Goal: Task Accomplishment & Management: Manage account settings

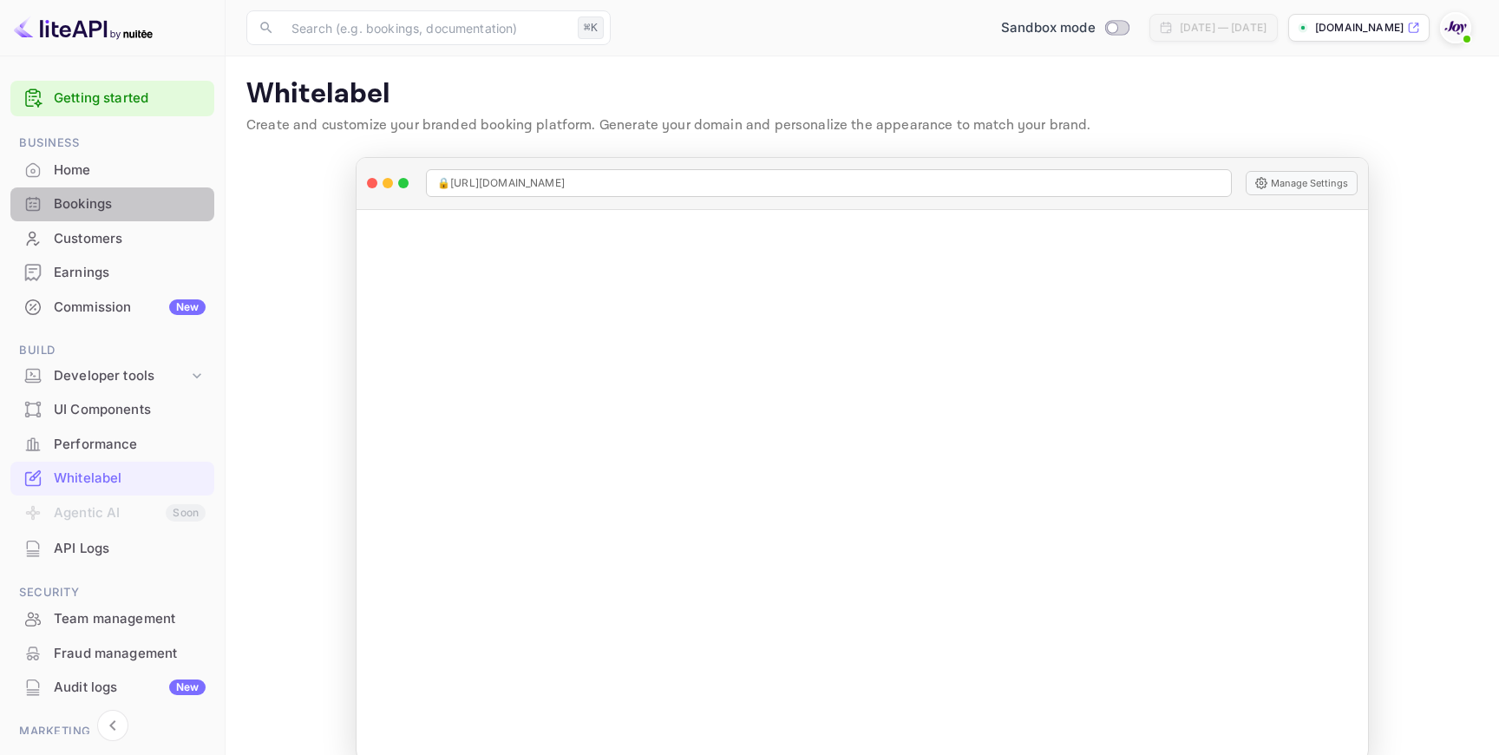
click at [117, 198] on div "Bookings" at bounding box center [130, 204] width 152 height 20
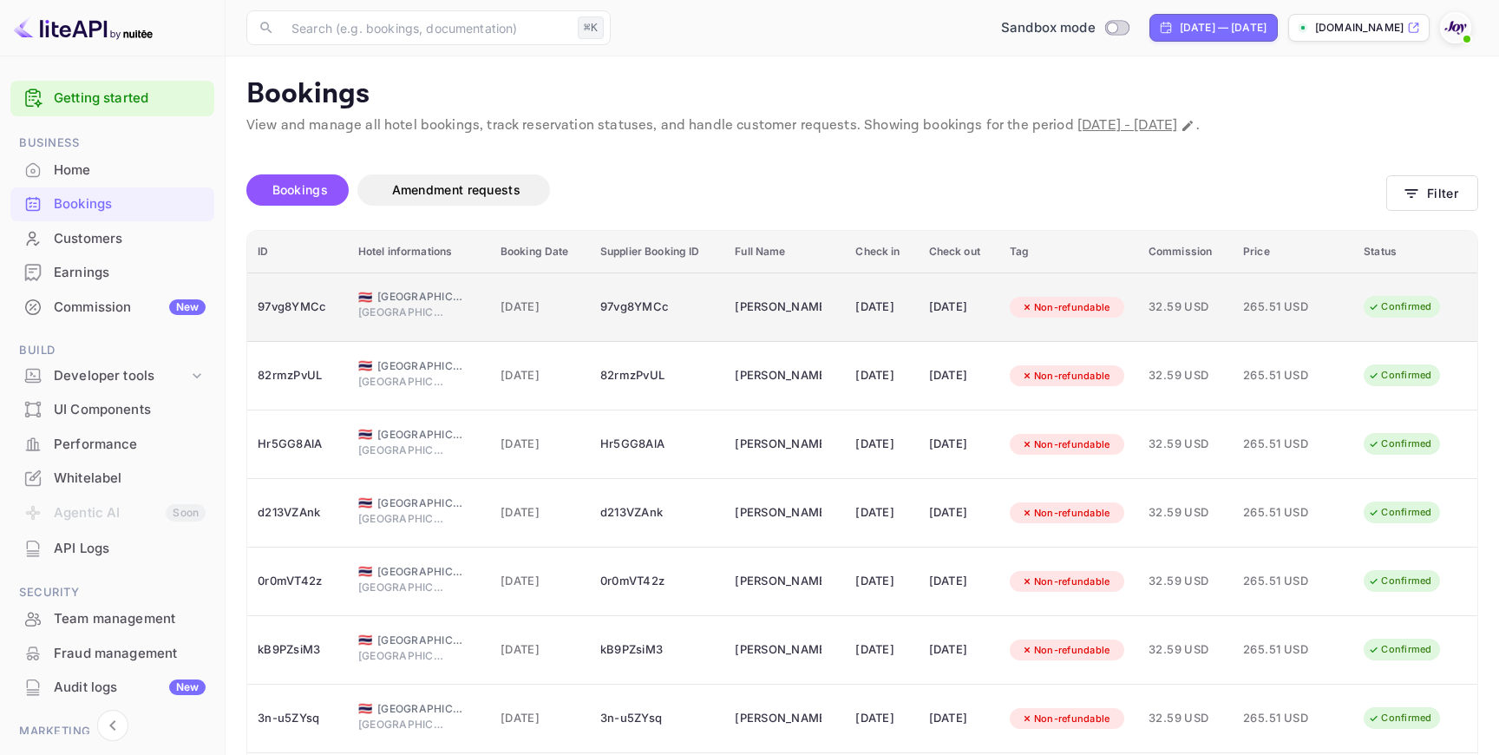
click at [814, 312] on td "[PERSON_NAME]" at bounding box center [785, 306] width 121 height 69
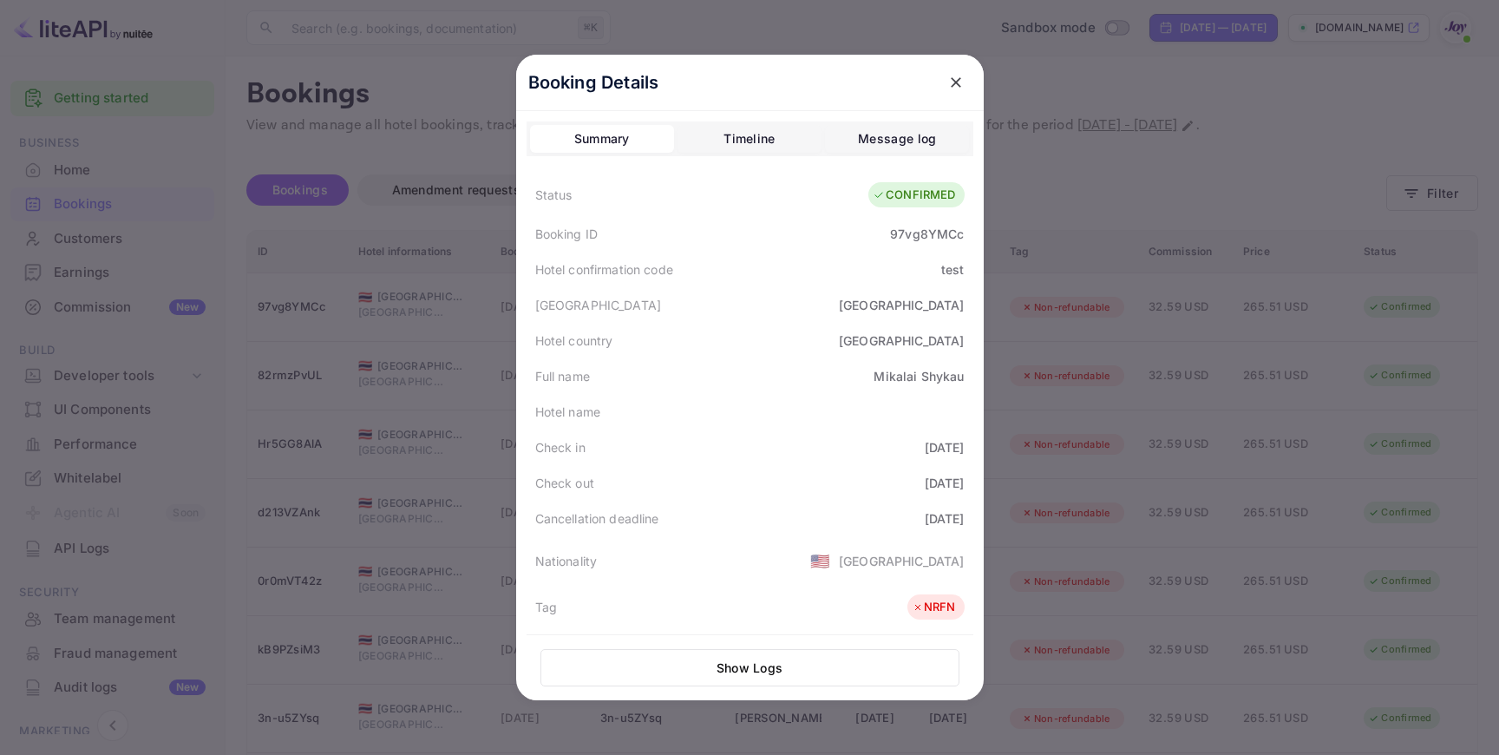
click at [923, 238] on div "97vg8YMCc" at bounding box center [927, 234] width 74 height 18
copy div "97vg8YMCc"
click at [961, 85] on icon "close" at bounding box center [956, 82] width 17 height 17
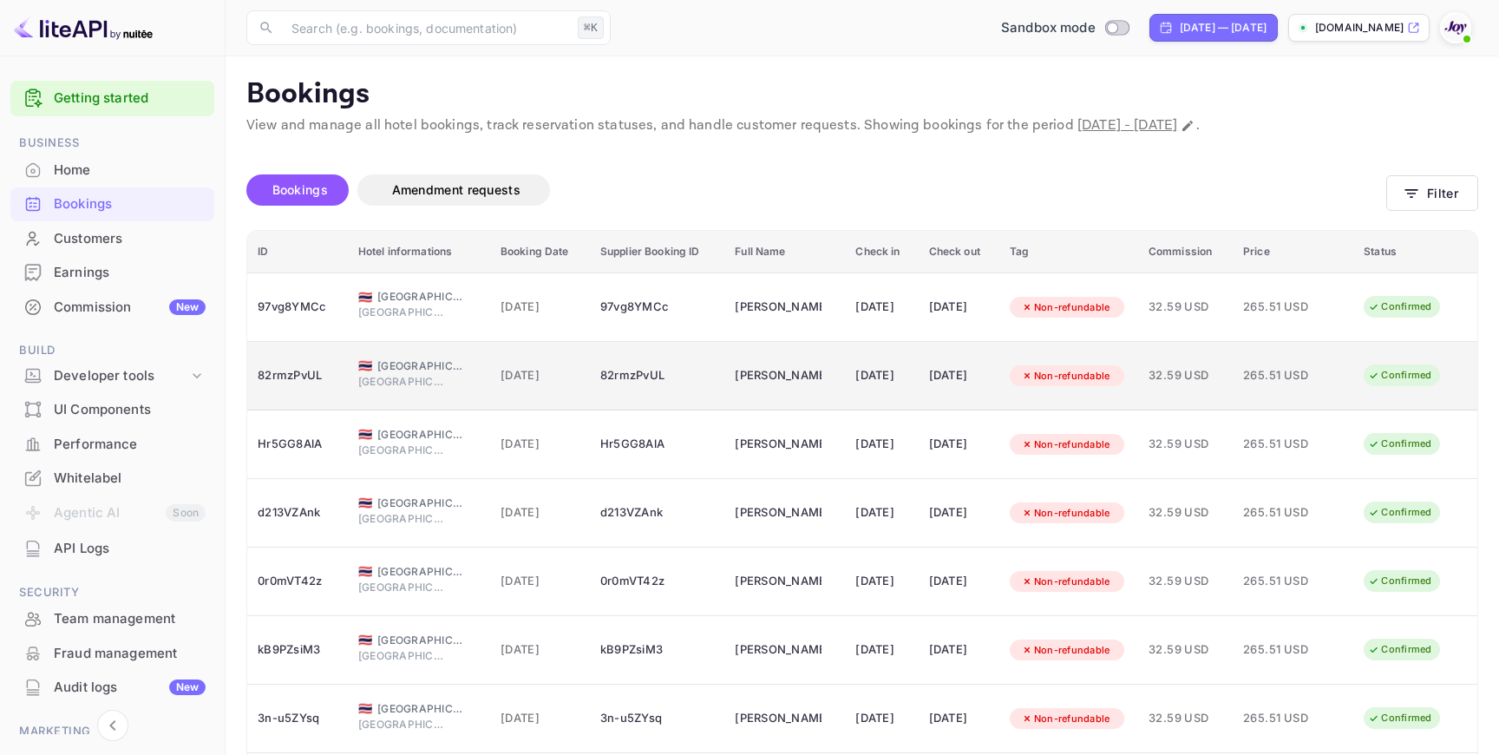
click at [293, 377] on div "82rmzPvUL" at bounding box center [298, 376] width 80 height 28
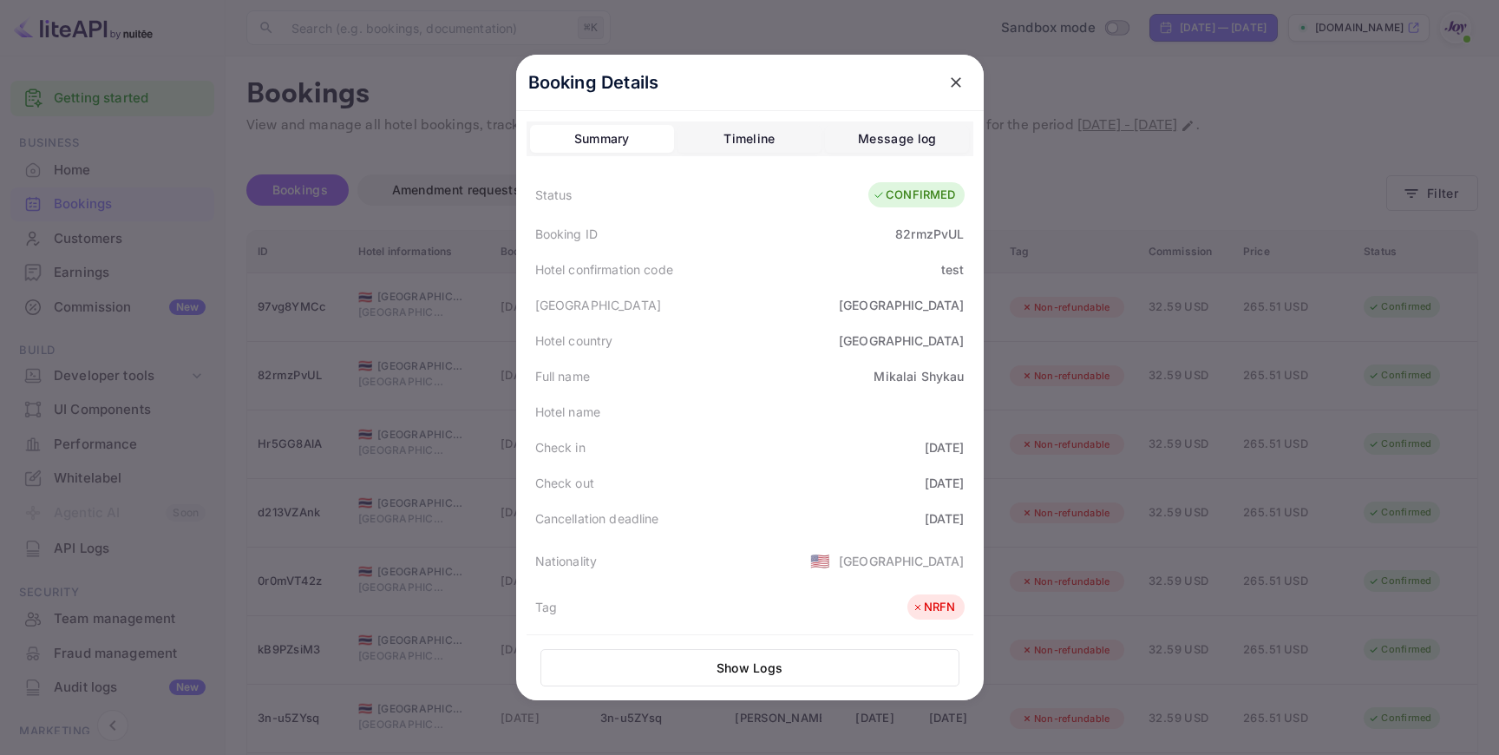
click at [941, 236] on div "82rmzPvUL" at bounding box center [929, 234] width 69 height 18
copy div "82rmzPvUL"
click at [960, 97] on div at bounding box center [956, 82] width 31 height 31
click at [958, 86] on icon "close" at bounding box center [956, 82] width 17 height 17
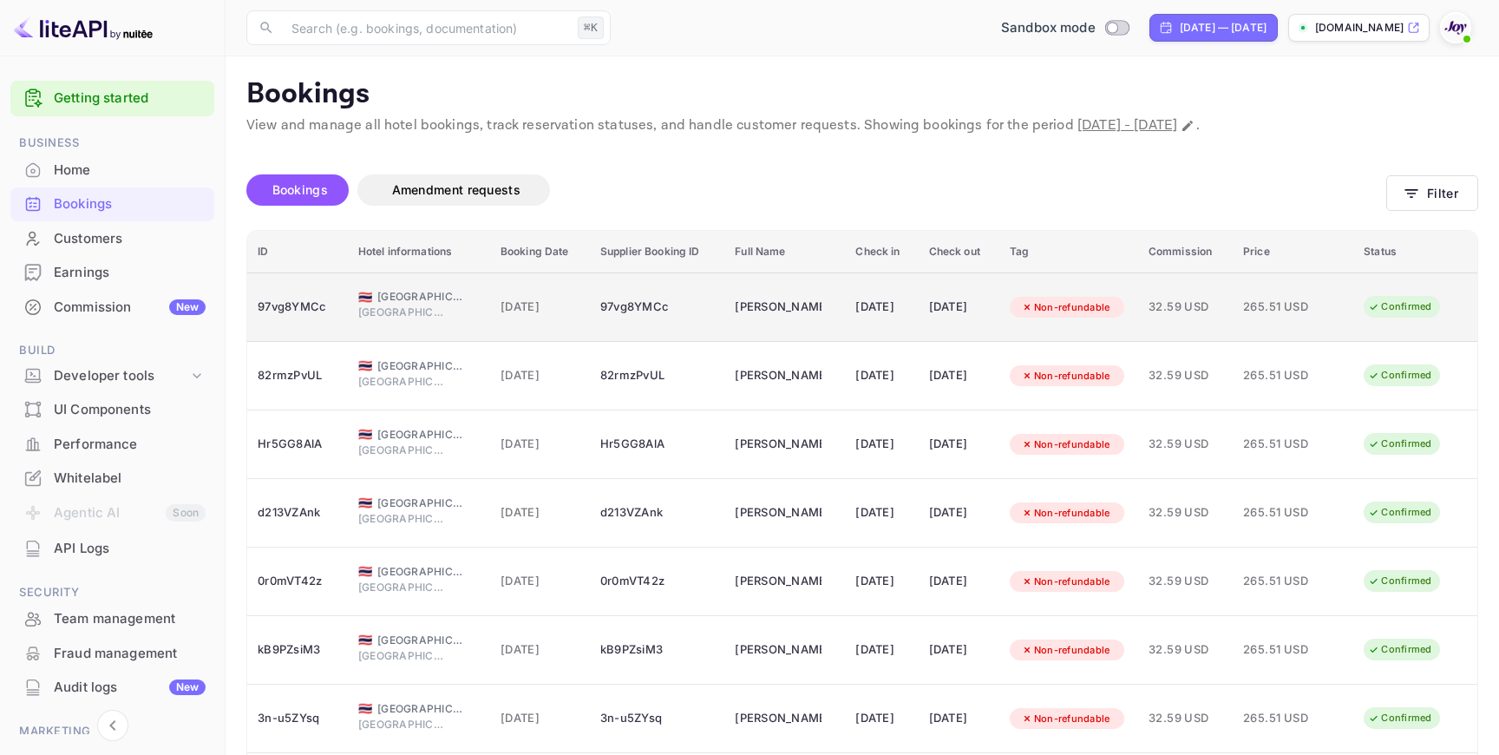
click at [369, 301] on div "🇹🇭 [GEOGRAPHIC_DATA]" at bounding box center [418, 297] width 121 height 16
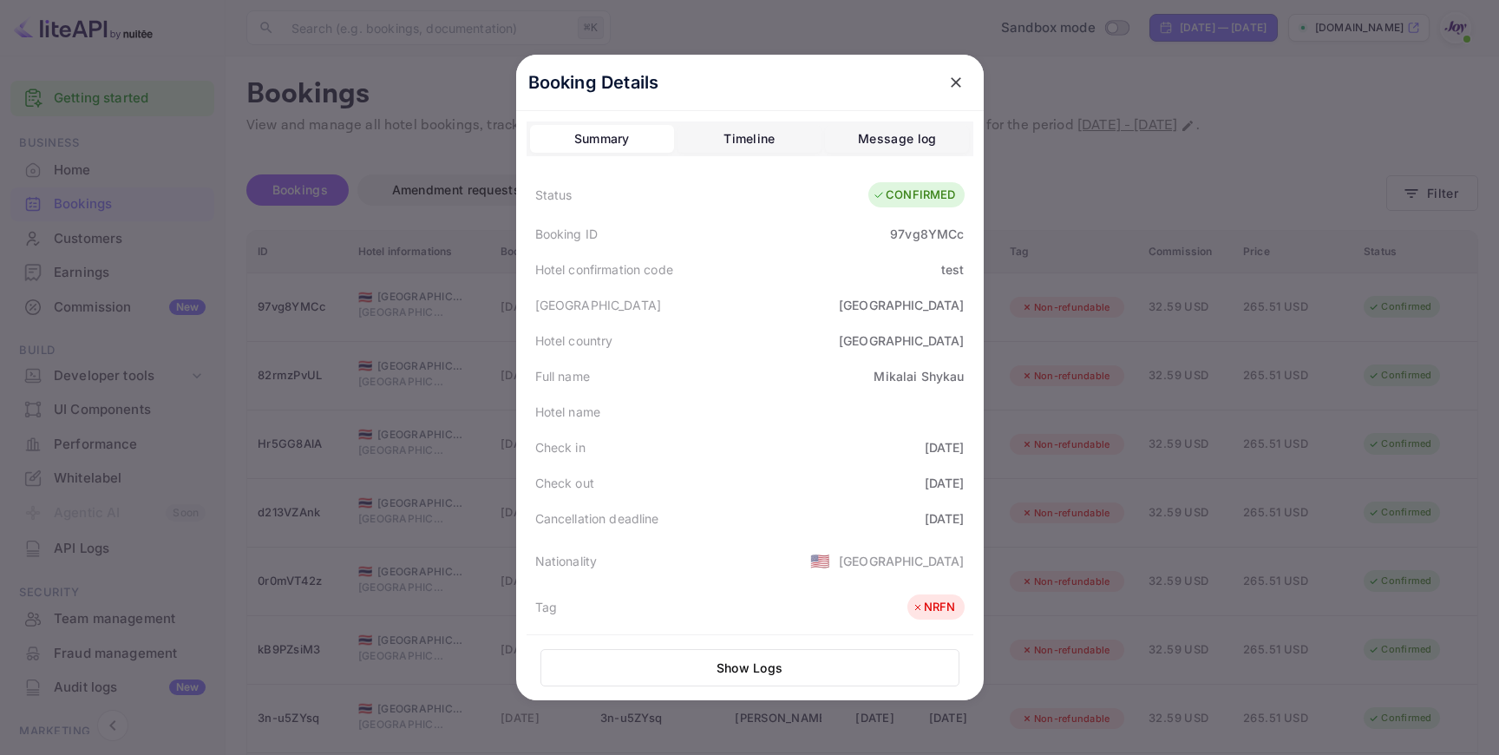
click at [901, 150] on button "Message log" at bounding box center [897, 139] width 144 height 28
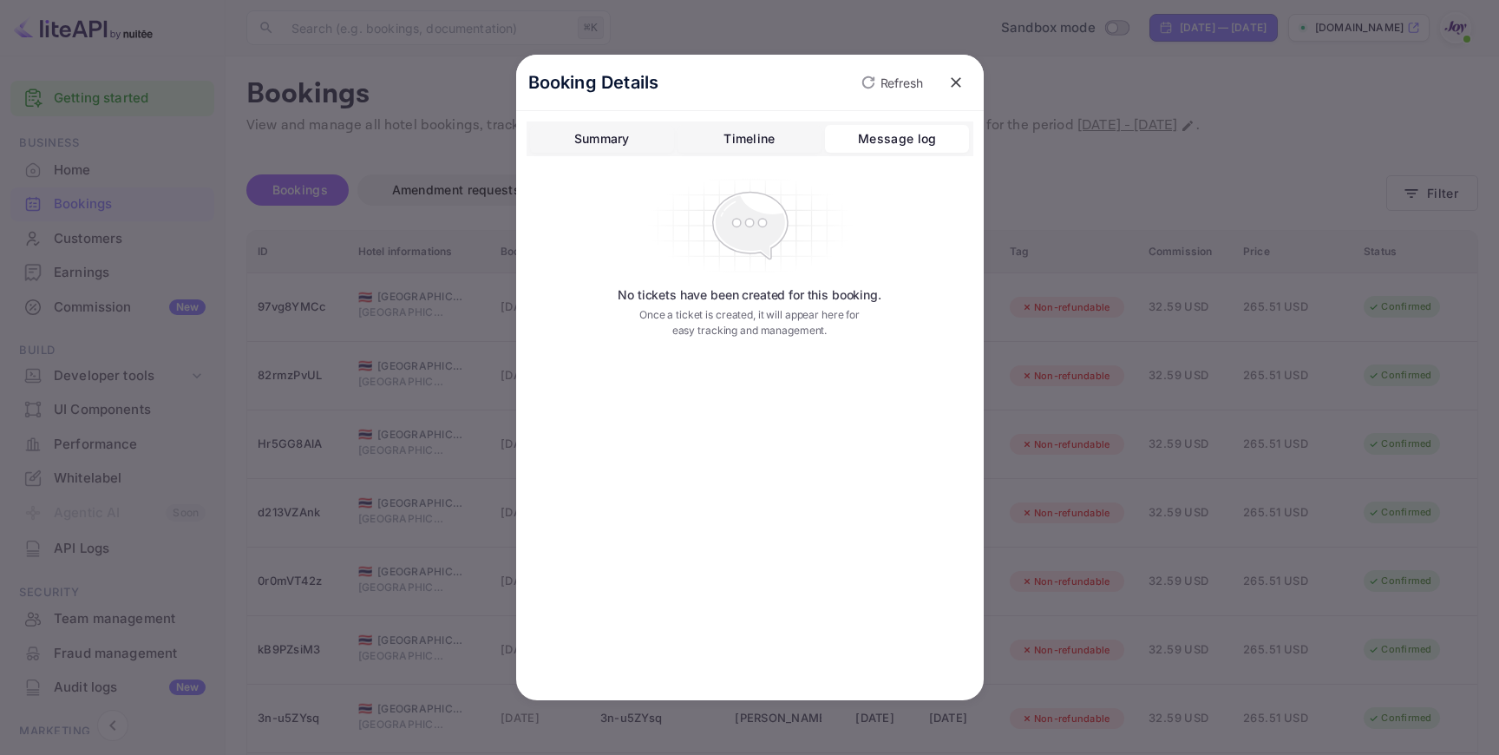
click at [785, 145] on button "Timeline" at bounding box center [750, 139] width 144 height 28
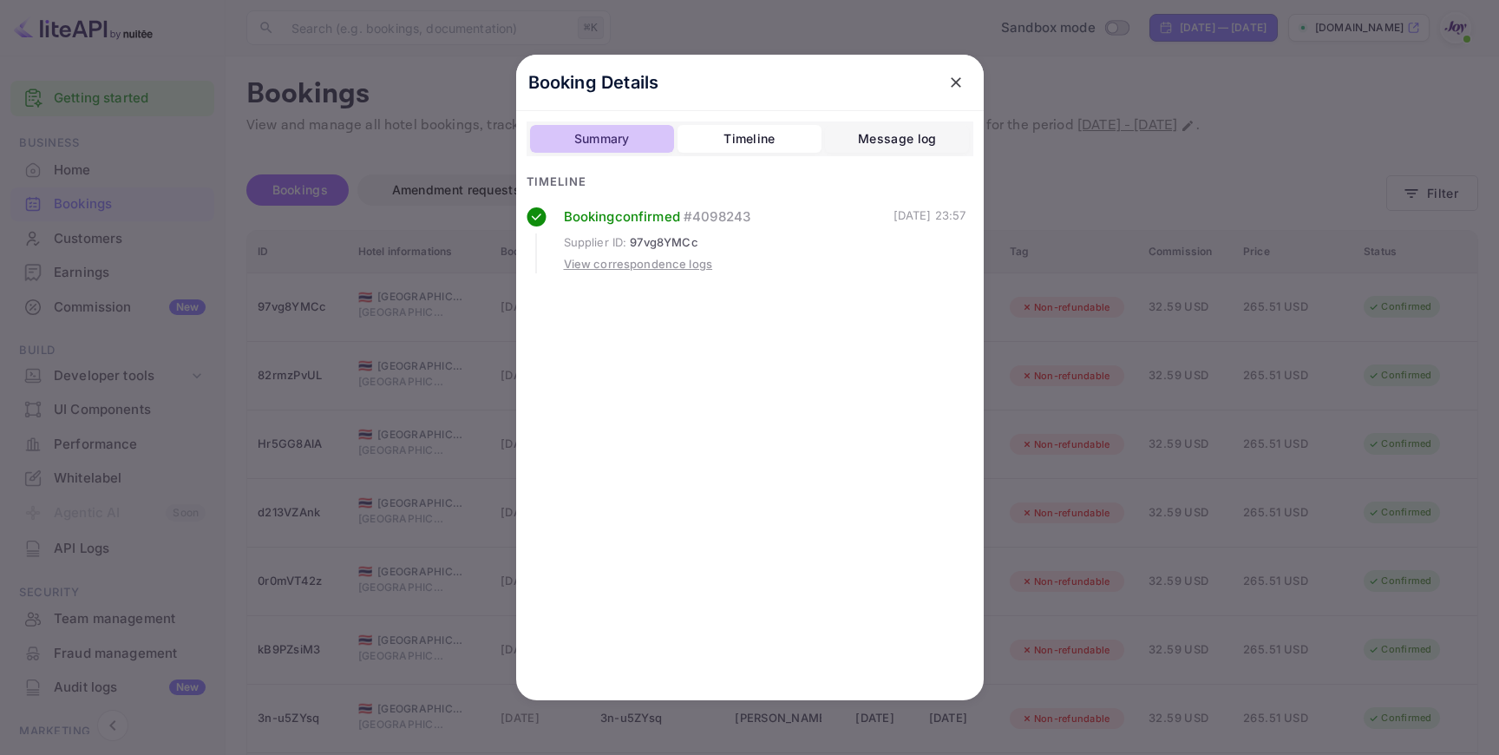
click at [616, 149] on button "Summary" at bounding box center [602, 139] width 144 height 28
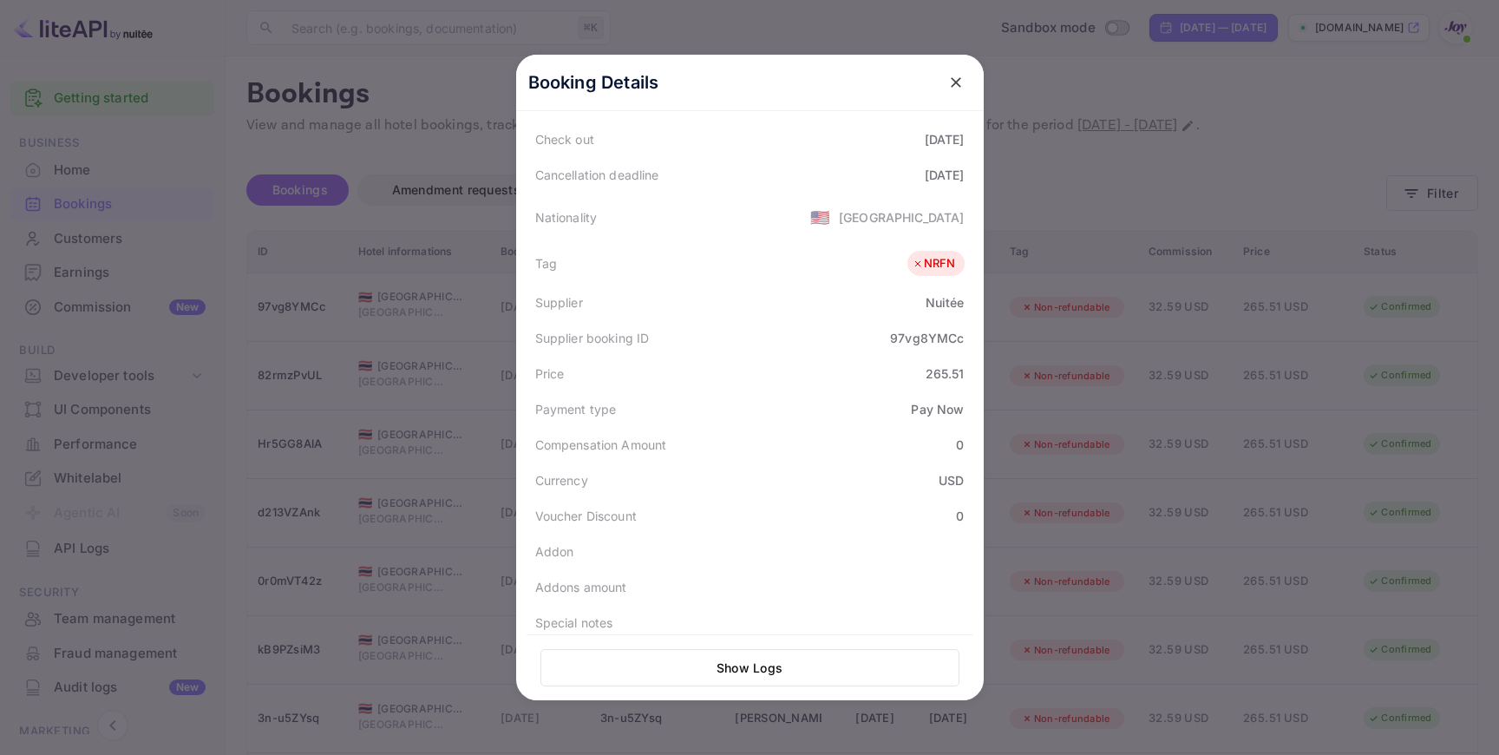
scroll to position [459, 0]
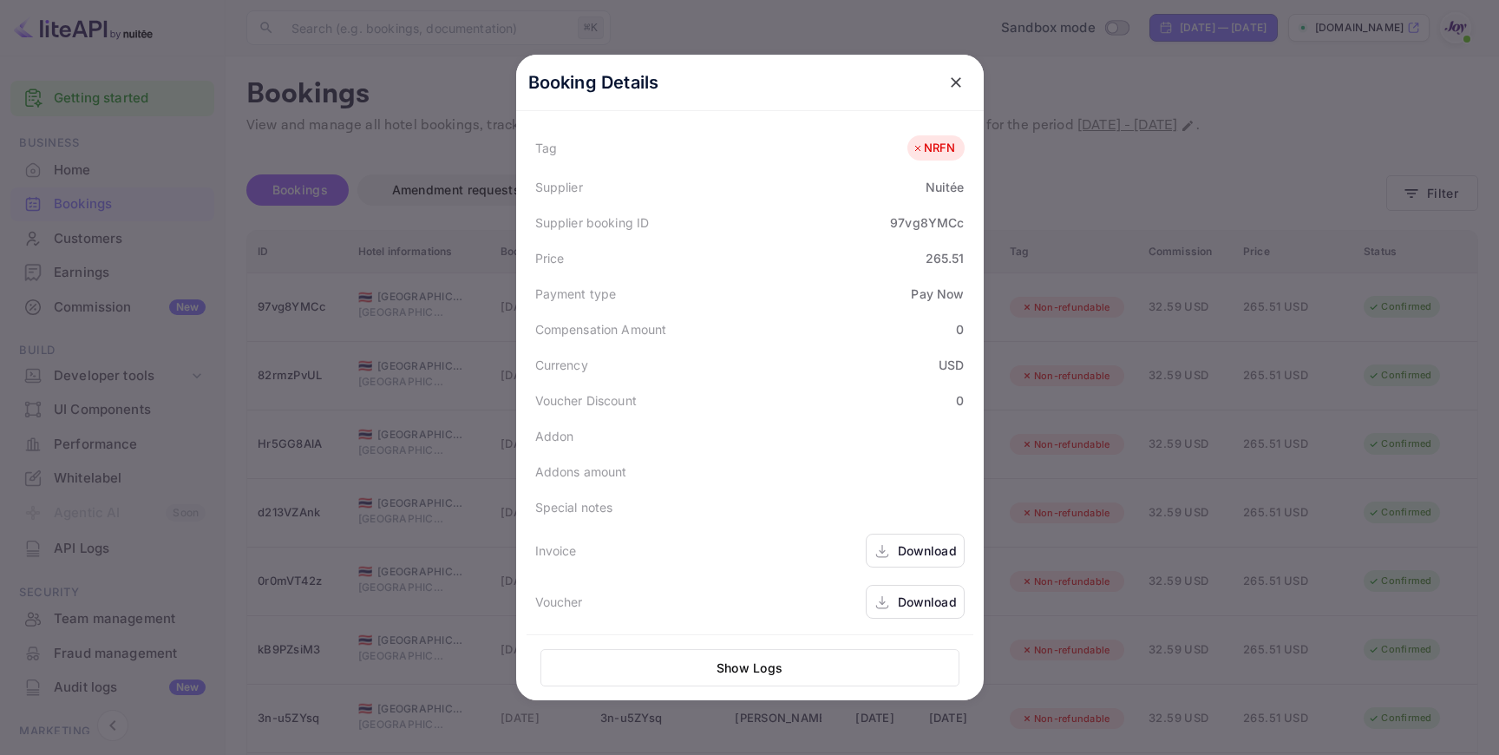
click at [928, 550] on div "Download" at bounding box center [927, 550] width 59 height 18
click at [860, 663] on button "Show Logs" at bounding box center [750, 667] width 419 height 37
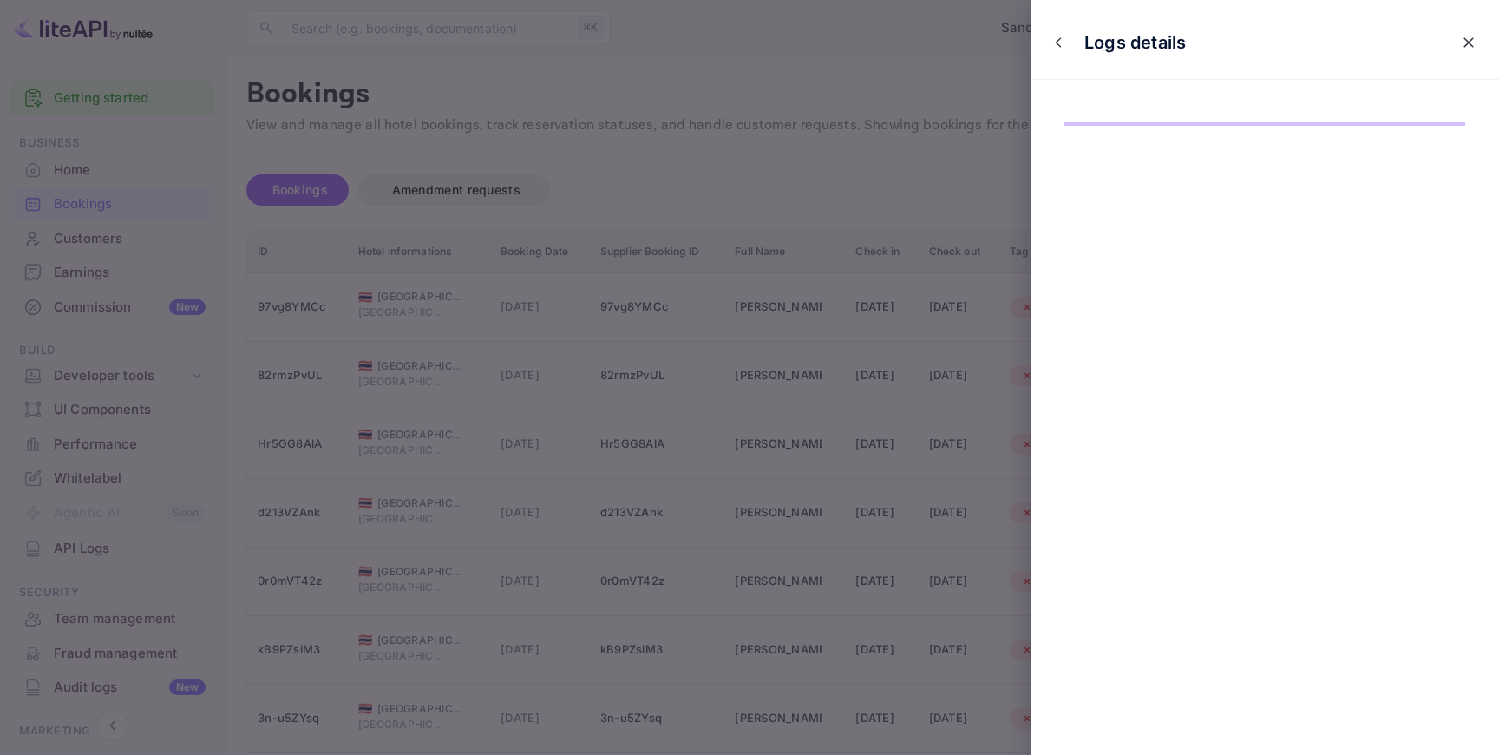
click at [993, 300] on div at bounding box center [749, 377] width 1499 height 755
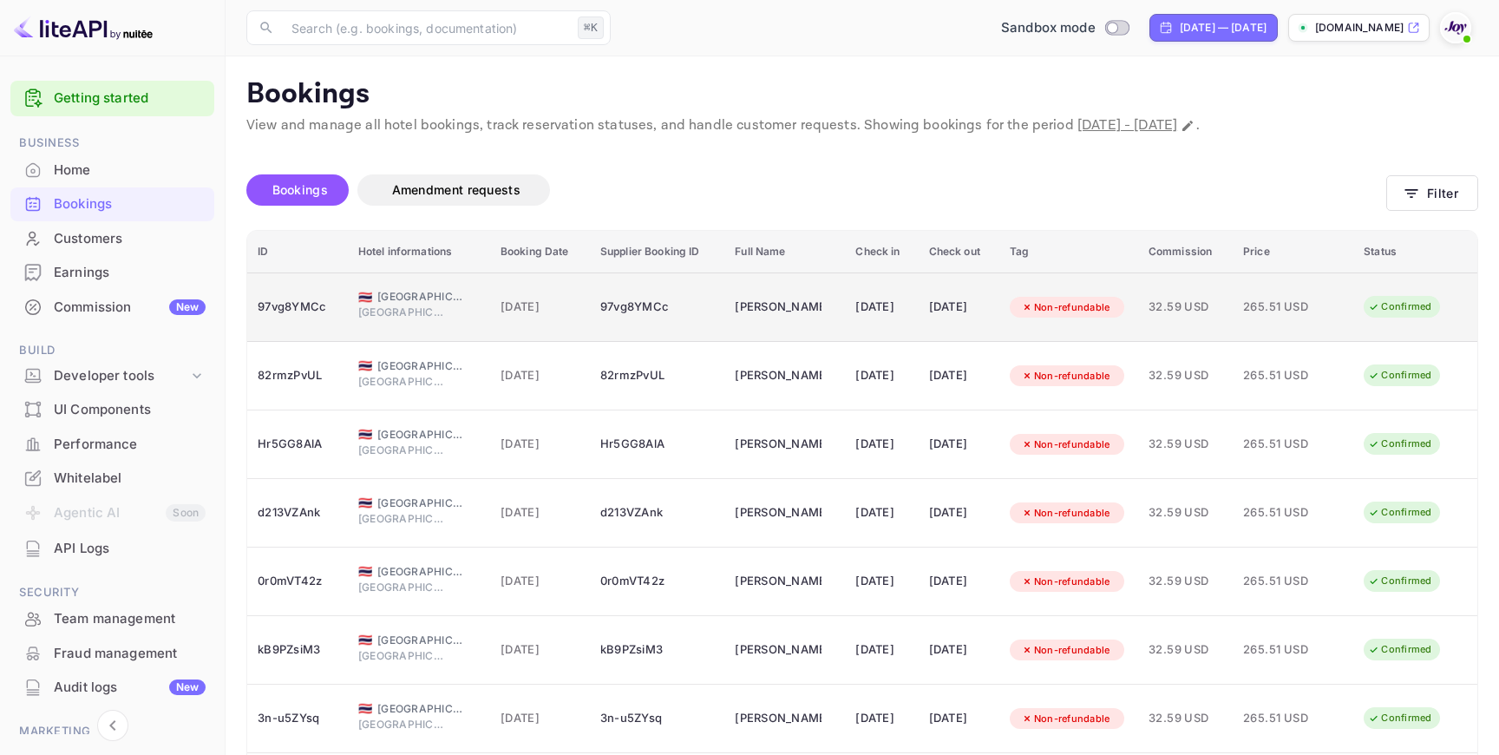
click at [263, 305] on div "97vg8YMCc" at bounding box center [298, 307] width 80 height 28
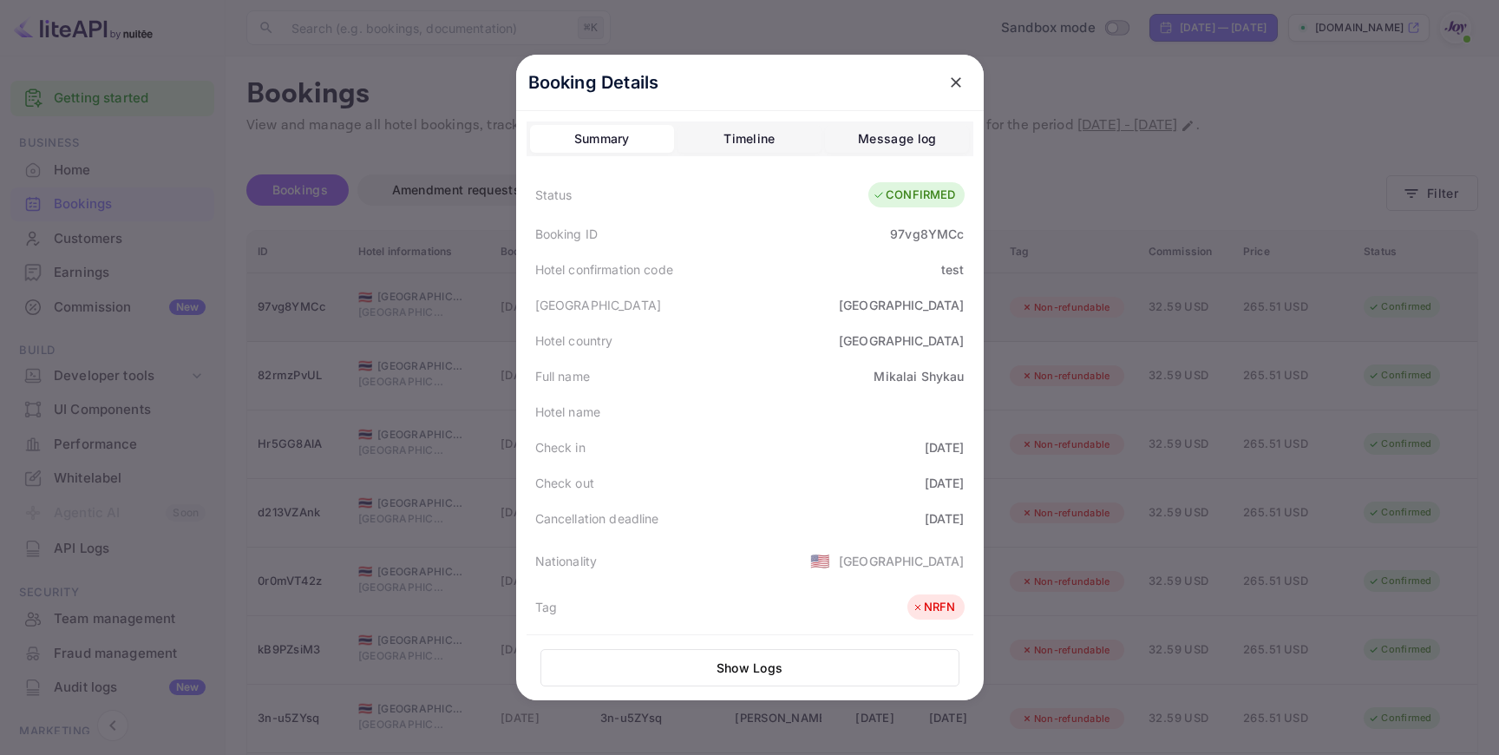
click at [263, 305] on div at bounding box center [749, 377] width 1499 height 755
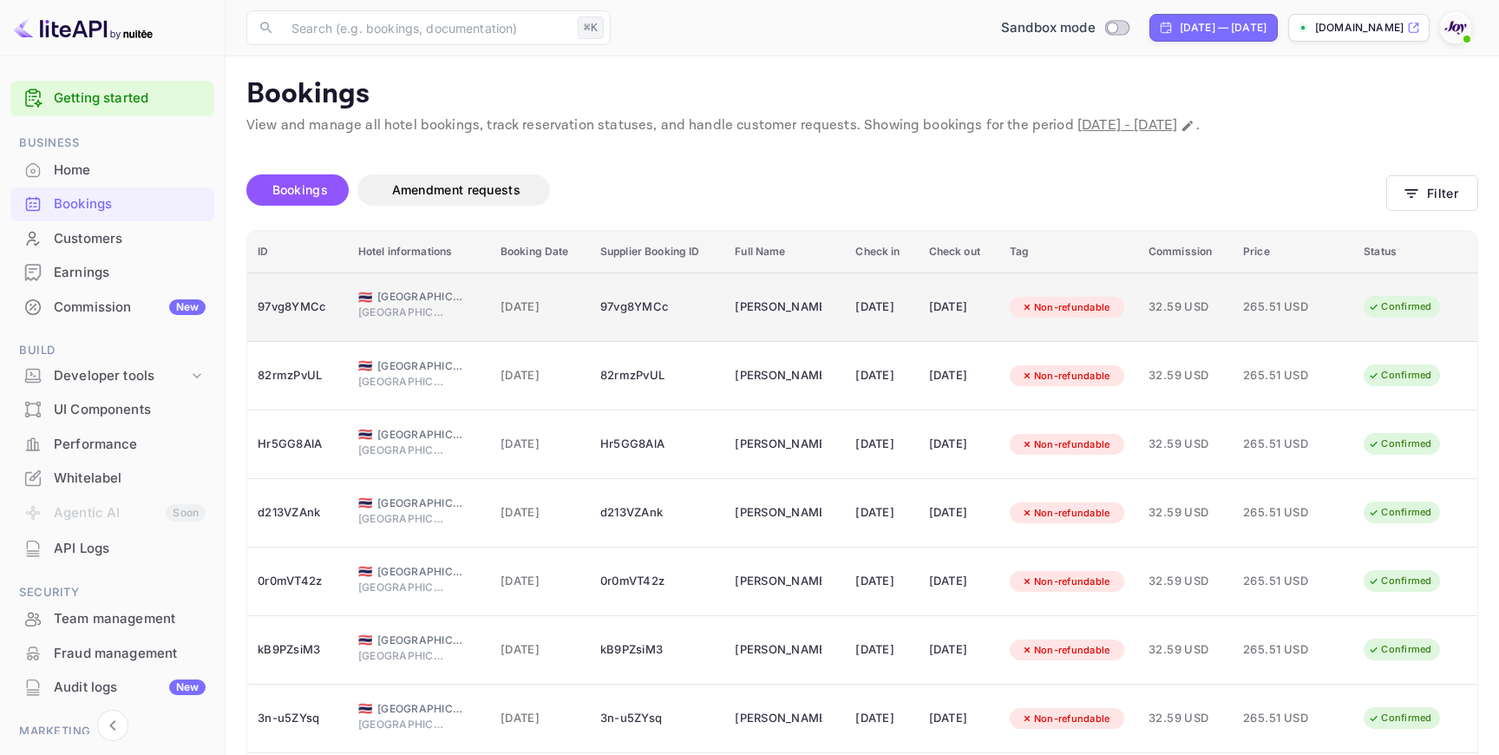
click at [273, 305] on div "97vg8YMCc" at bounding box center [298, 307] width 80 height 28
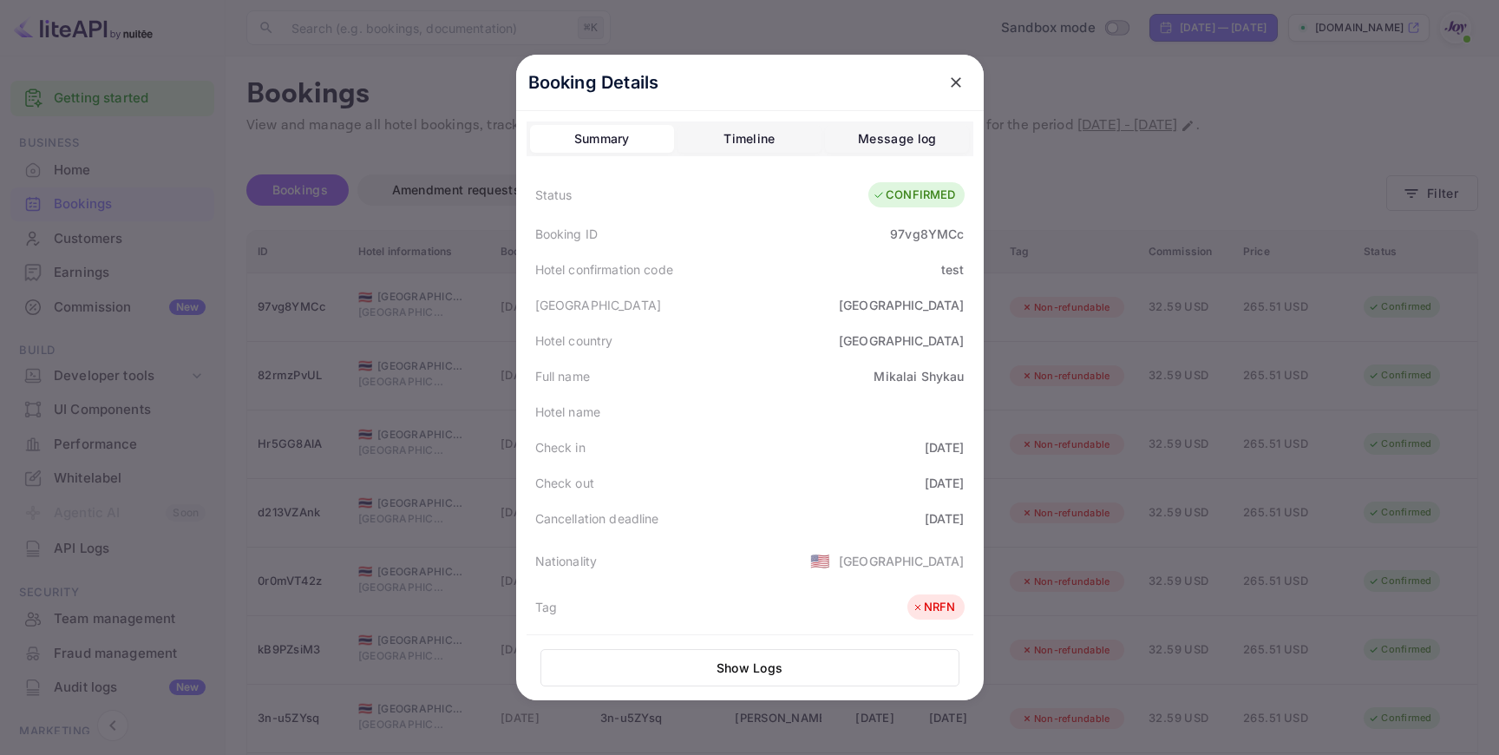
click at [923, 238] on div "97vg8YMCc" at bounding box center [927, 234] width 74 height 18
copy div "97vg8YMCc"
click at [960, 78] on icon "close" at bounding box center [956, 82] width 10 height 10
